Goal: Find specific page/section: Find specific page/section

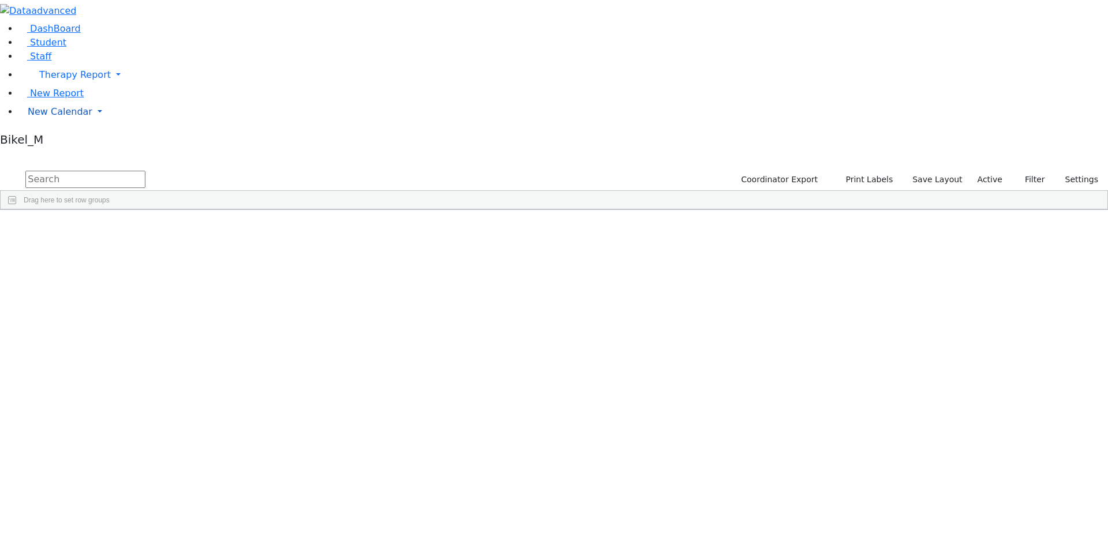
click at [47, 123] on link "New Calendar" at bounding box center [563, 111] width 1090 height 23
click at [55, 140] on span "Calendar" at bounding box center [46, 134] width 42 height 11
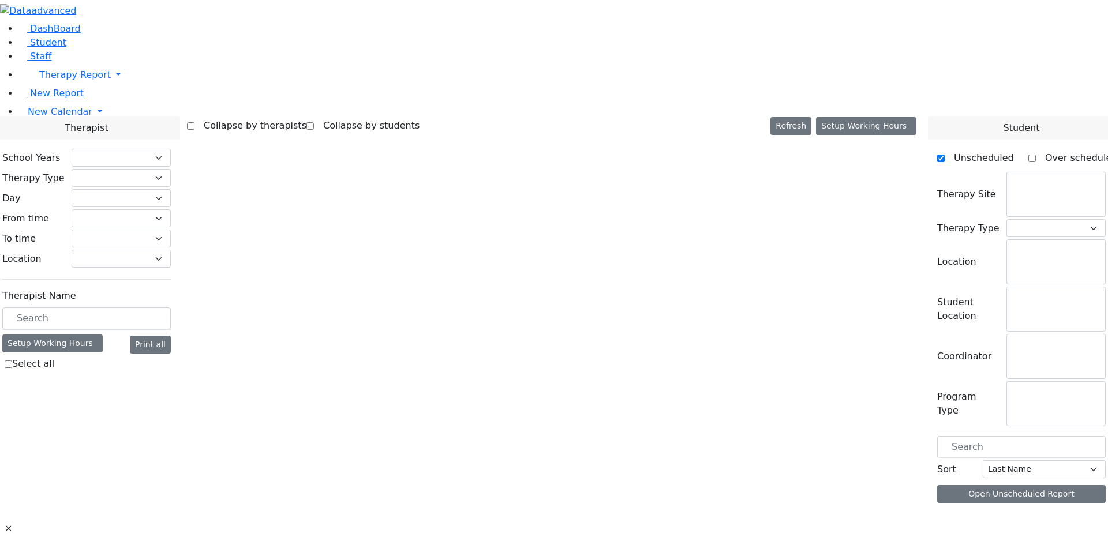
checkbox input "false"
select select "212"
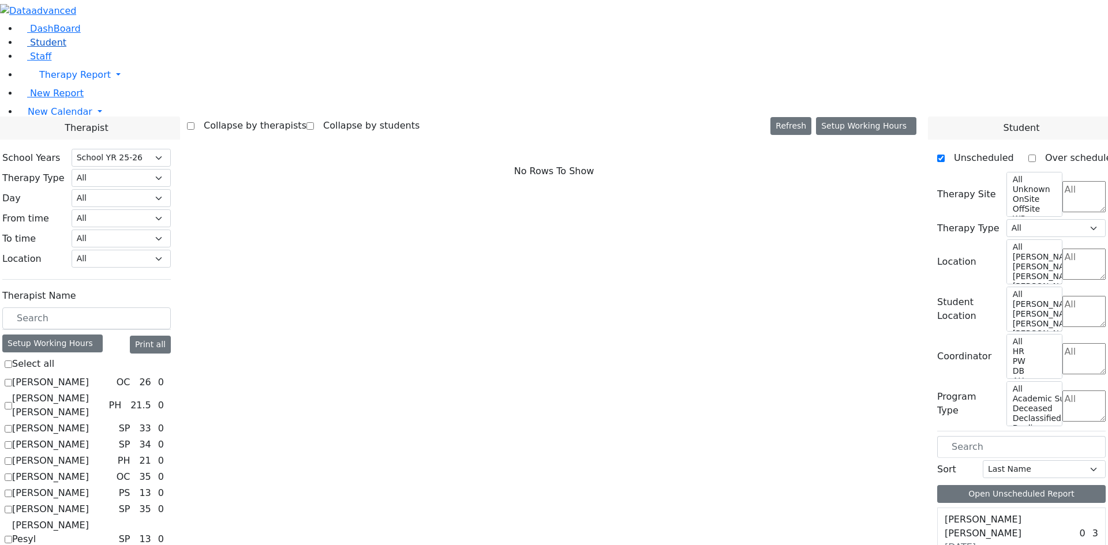
click at [48, 48] on span "Student" at bounding box center [48, 42] width 36 height 11
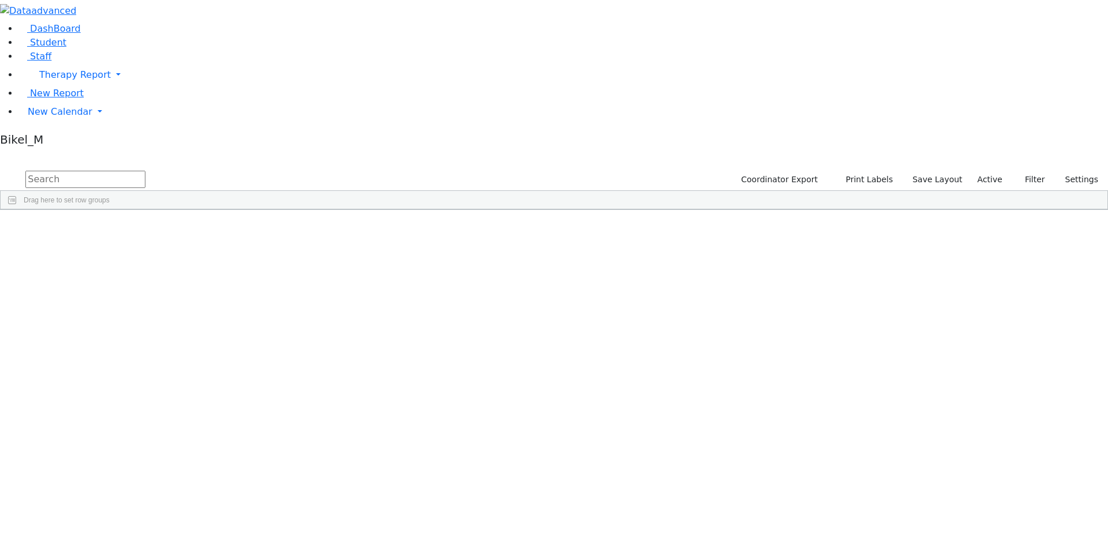
click at [145, 171] on input "text" at bounding box center [85, 179] width 120 height 17
type input "cik"
click at [147, 229] on div "Cik" at bounding box center [110, 237] width 73 height 16
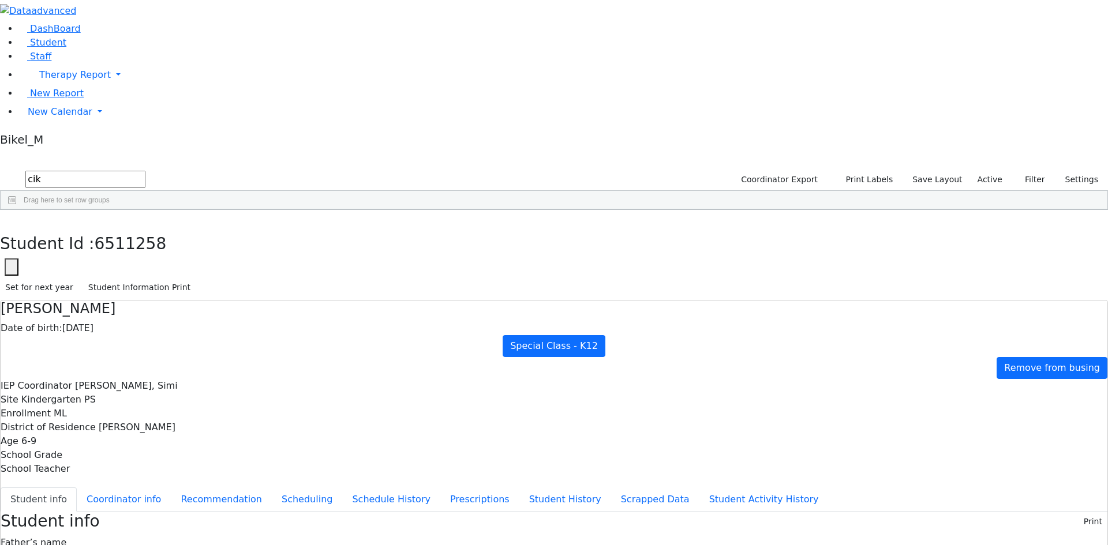
scroll to position [2, 0]
click at [171, 488] on button "Coordinator info" at bounding box center [124, 500] width 94 height 24
